Goal: Find specific fact: Find specific fact

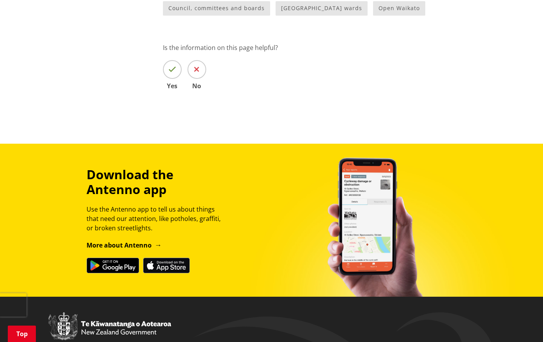
scroll to position [687, 0]
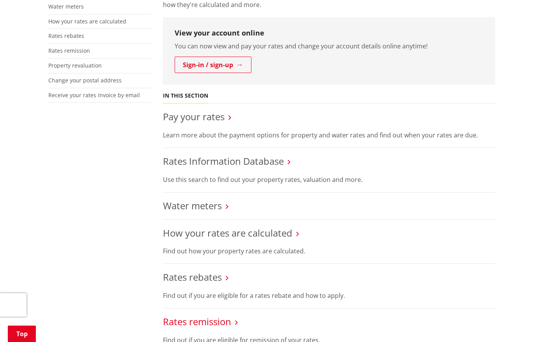
scroll to position [203, 0]
click at [216, 160] on link "Rates Information Database" at bounding box center [223, 160] width 121 height 13
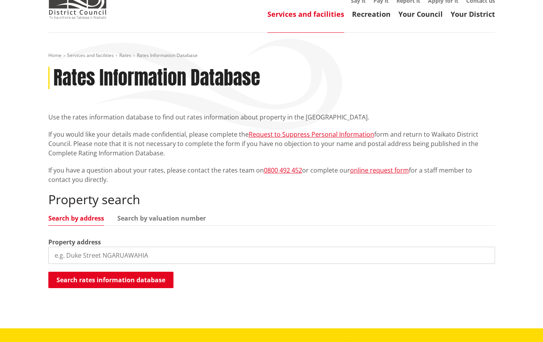
scroll to position [55, 0]
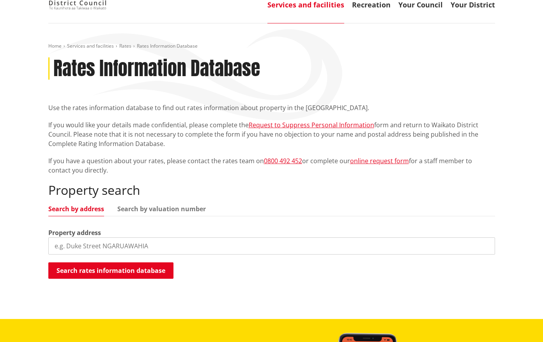
click at [104, 248] on input "search" at bounding box center [271, 245] width 447 height 17
type input "75a [GEOGRAPHIC_DATA]"
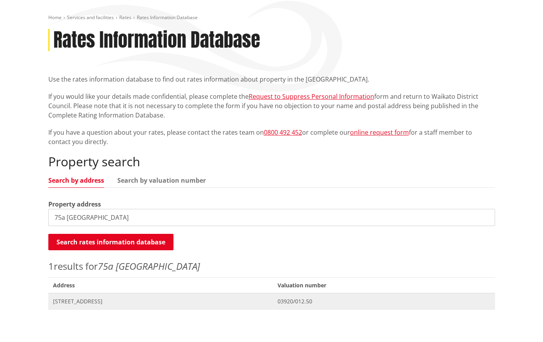
scroll to position [90, 0]
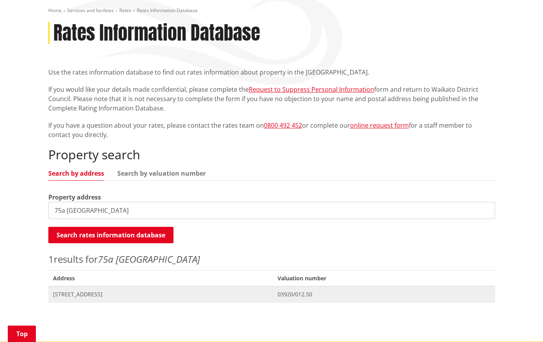
click at [103, 294] on span "[STREET_ADDRESS]" at bounding box center [161, 294] width 216 height 8
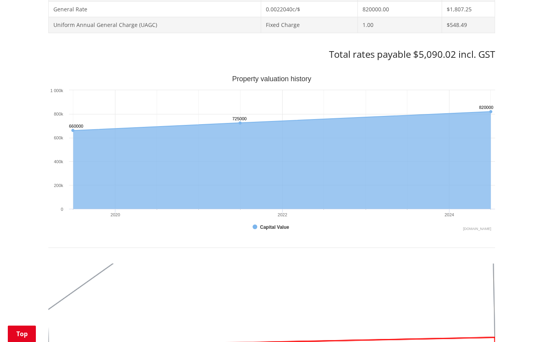
scroll to position [398, 0]
